Goal: Information Seeking & Learning: Learn about a topic

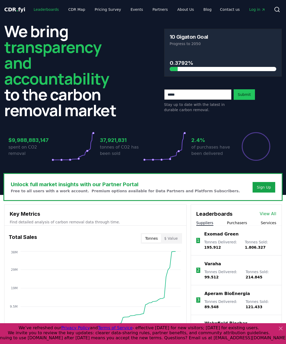
click at [38, 8] on link "Leaderboards" at bounding box center [47, 9] width 34 height 9
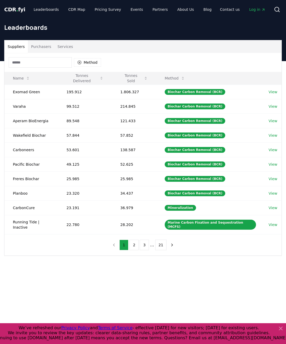
click at [41, 60] on input at bounding box center [40, 62] width 63 height 11
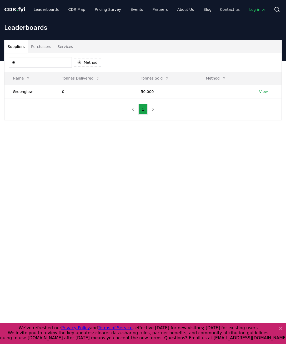
type input "*"
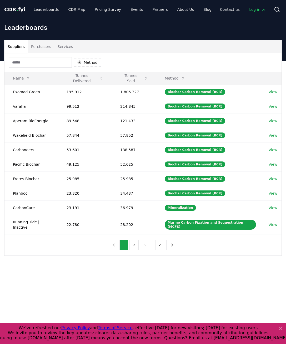
paste input "******"
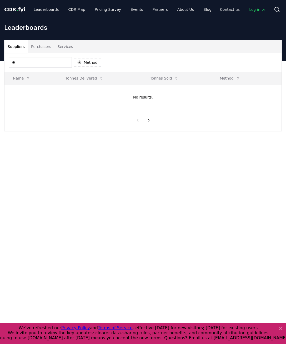
type input "*"
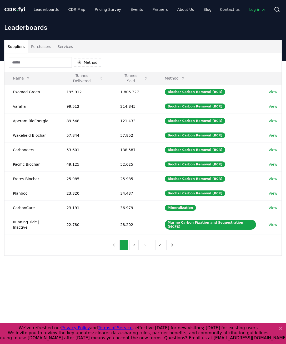
click at [32, 255] on div "Suppliers Purchasers Services Method Name Tonnes Delivered Tonnes Sold Method E…" at bounding box center [143, 169] width 286 height 216
click at [30, 65] on input at bounding box center [40, 62] width 63 height 11
paste input "******"
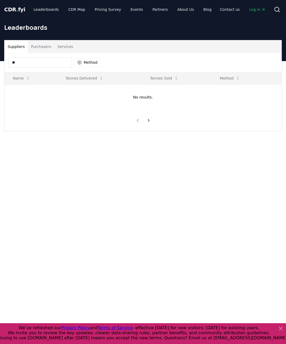
type input "*"
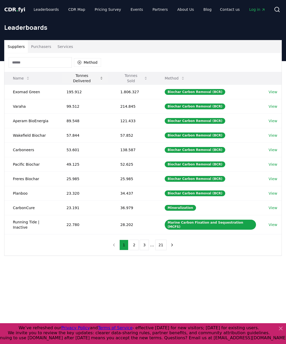
click at [89, 79] on button "Tonnes Delivered" at bounding box center [85, 78] width 46 height 11
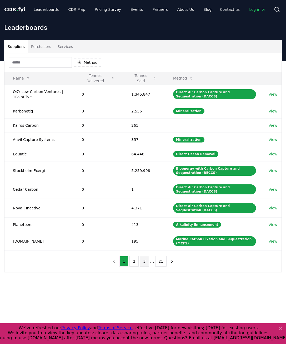
click at [145, 257] on button "3" at bounding box center [144, 261] width 9 height 11
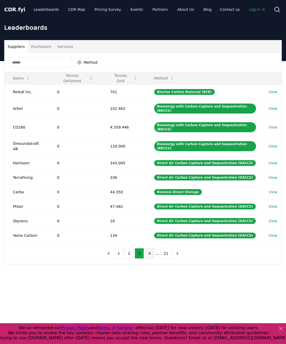
click at [152, 248] on button "4" at bounding box center [149, 253] width 9 height 11
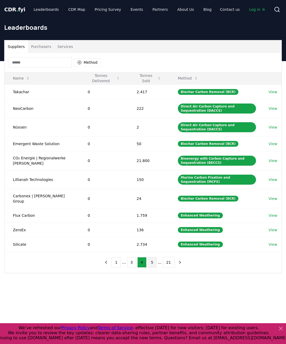
click at [150, 257] on button "5" at bounding box center [152, 262] width 9 height 11
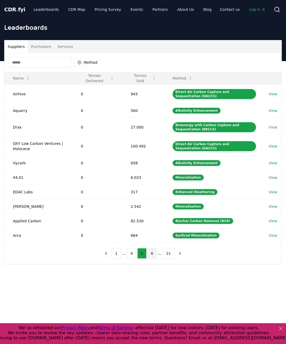
click at [152, 255] on button "6" at bounding box center [152, 253] width 9 height 11
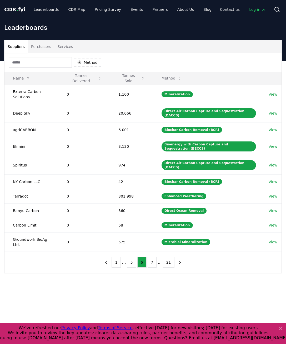
click at [151, 257] on button "7" at bounding box center [152, 262] width 9 height 11
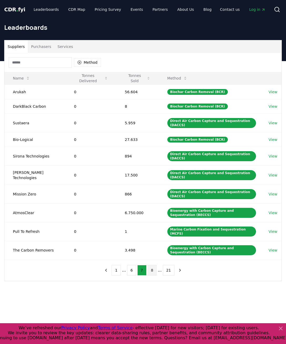
click at [151, 265] on button "8" at bounding box center [152, 270] width 9 height 11
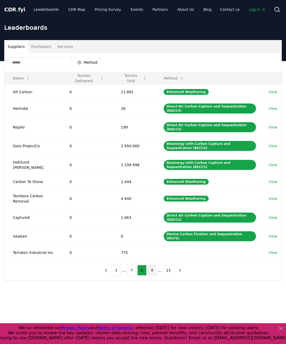
click at [152, 265] on button "9" at bounding box center [152, 270] width 9 height 11
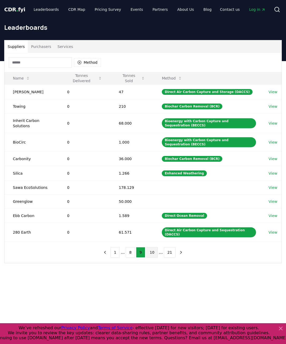
click at [151, 251] on button "10" at bounding box center [152, 252] width 12 height 11
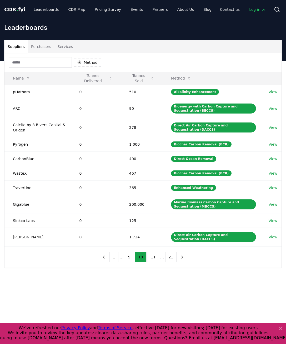
click at [151, 251] on div "1 ... 9 10 11 ... 21" at bounding box center [143, 257] width 98 height 21
click at [151, 257] on button "11" at bounding box center [154, 257] width 12 height 11
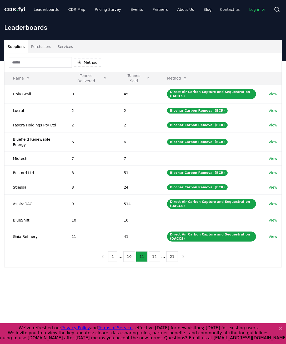
click at [151, 257] on div "Suppliers Purchasers Services Method Name Tonnes Delivered Tonnes Sold Method H…" at bounding box center [143, 174] width 286 height 227
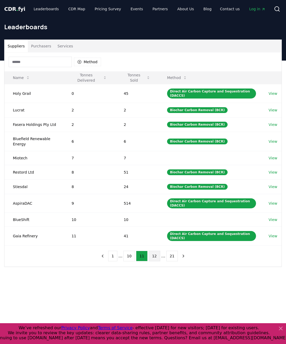
click at [151, 251] on button "12" at bounding box center [155, 256] width 12 height 11
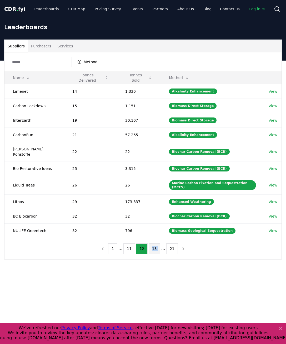
click at [151, 243] on button "13" at bounding box center [155, 248] width 12 height 11
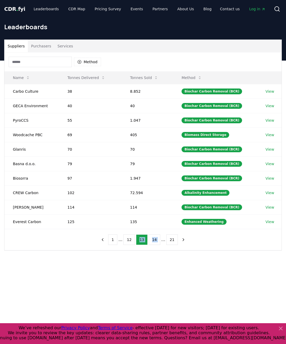
click at [151, 239] on button "14" at bounding box center [155, 239] width 12 height 11
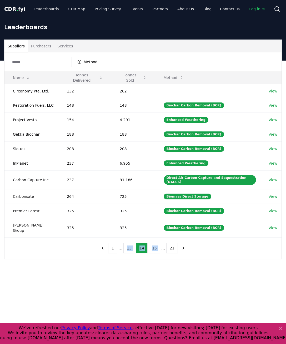
click at [143, 243] on button "14" at bounding box center [142, 248] width 12 height 11
click at [90, 61] on button "Method" at bounding box center [87, 62] width 27 height 8
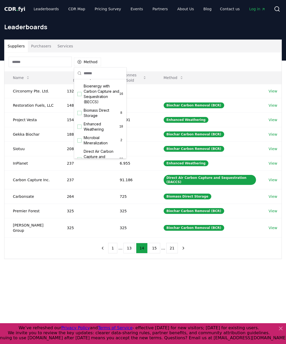
scroll to position [59, 0]
click at [96, 118] on span "Biomass Direct Storage" at bounding box center [102, 112] width 36 height 11
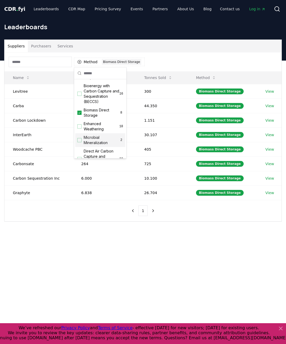
click at [142, 232] on div "Suppliers Purchasers Services Method 1 Biomass Direct Storage Name Tonnes Deliv…" at bounding box center [143, 152] width 286 height 182
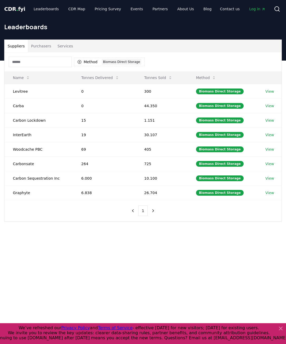
click at [45, 62] on input at bounding box center [40, 62] width 63 height 11
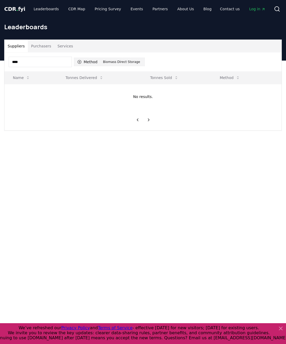
type input "****"
click at [109, 62] on div "Biomass Direct Storage" at bounding box center [122, 62] width 40 height 6
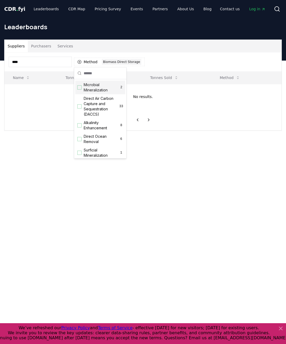
scroll to position [89, 0]
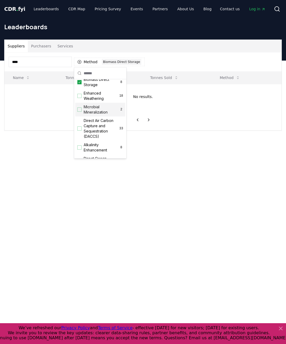
click at [81, 89] on div "Biomass Direct Storage 8" at bounding box center [100, 82] width 50 height 14
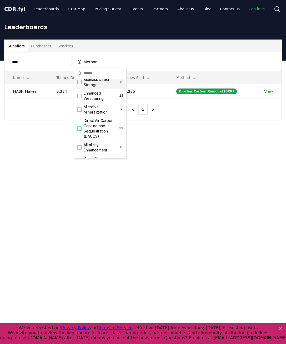
click at [35, 105] on div "**** Method Name Tonnes Delivered Tonnes Sold Method MASH Makes 8.384 27.235 Bi…" at bounding box center [142, 85] width 277 height 67
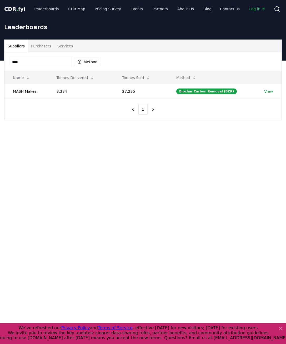
click at [51, 63] on input "****" at bounding box center [40, 62] width 63 height 11
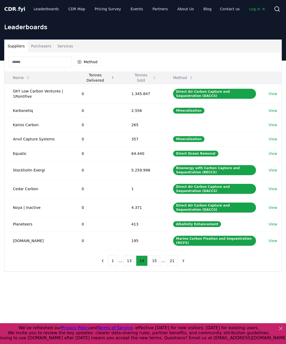
click at [97, 78] on button "Tonnes Delivered" at bounding box center [97, 77] width 41 height 11
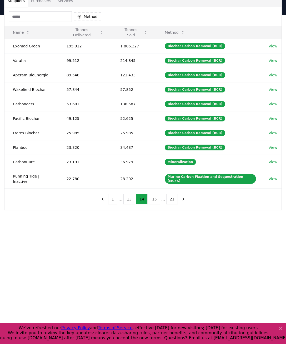
scroll to position [0, 0]
